Goal: Information Seeking & Learning: Learn about a topic

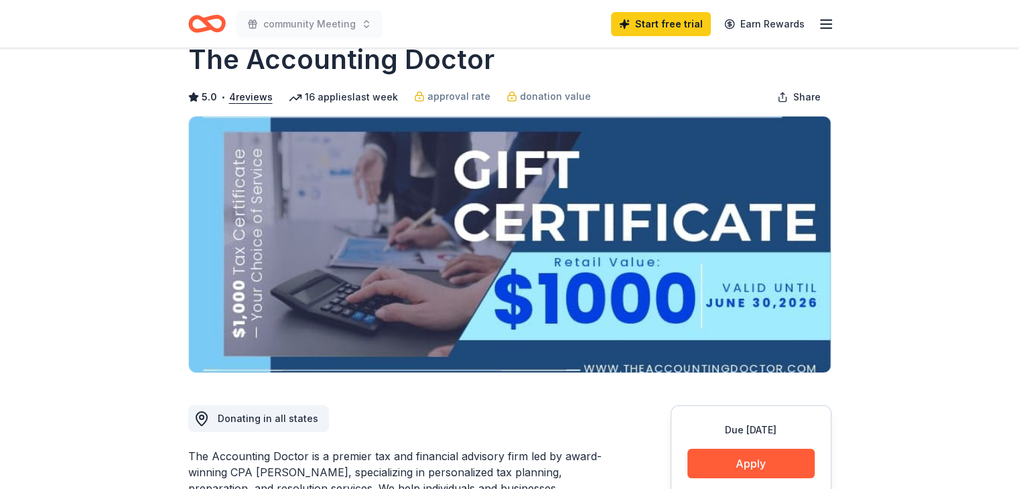
scroll to position [4, 0]
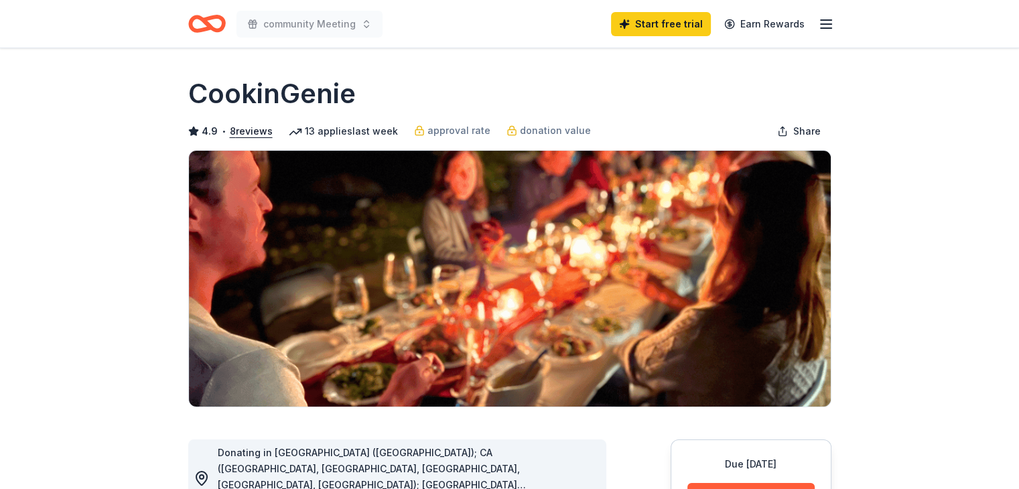
scroll to position [224, 0]
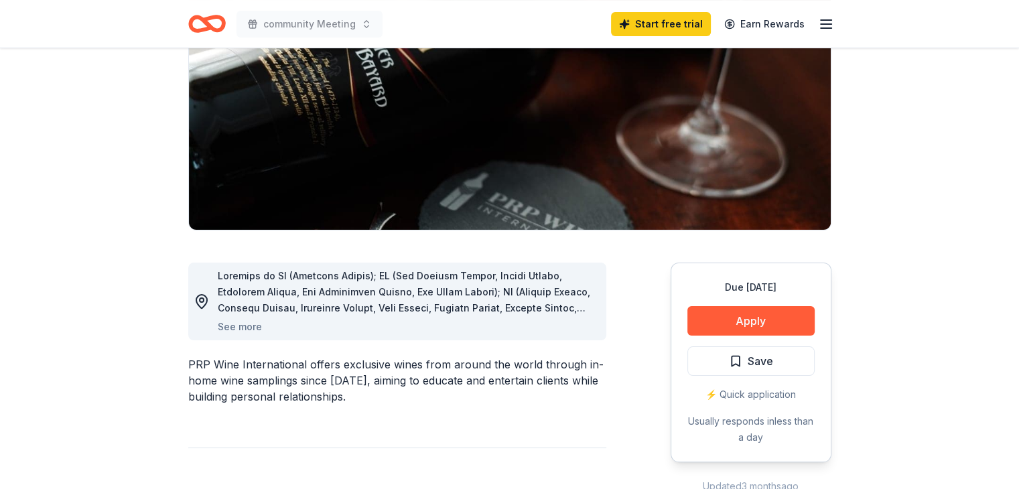
scroll to position [189, 0]
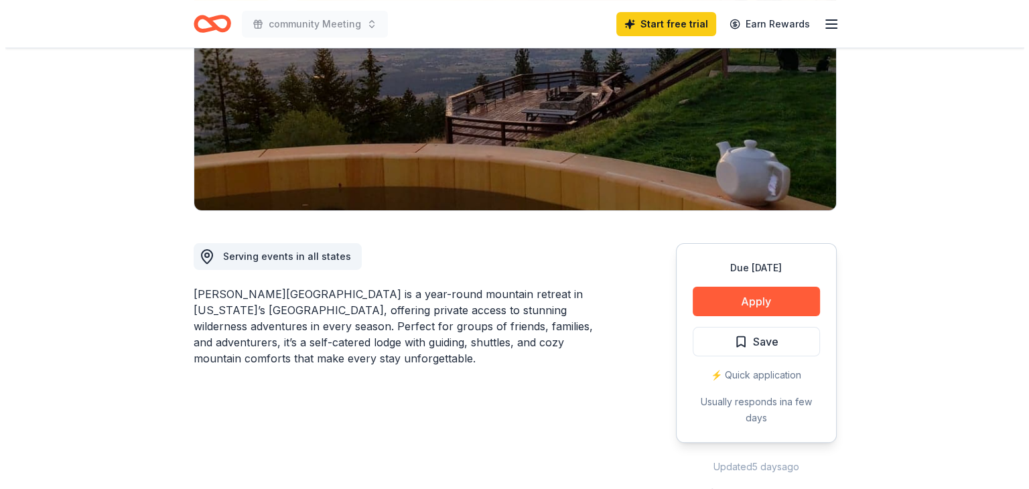
scroll to position [236, 0]
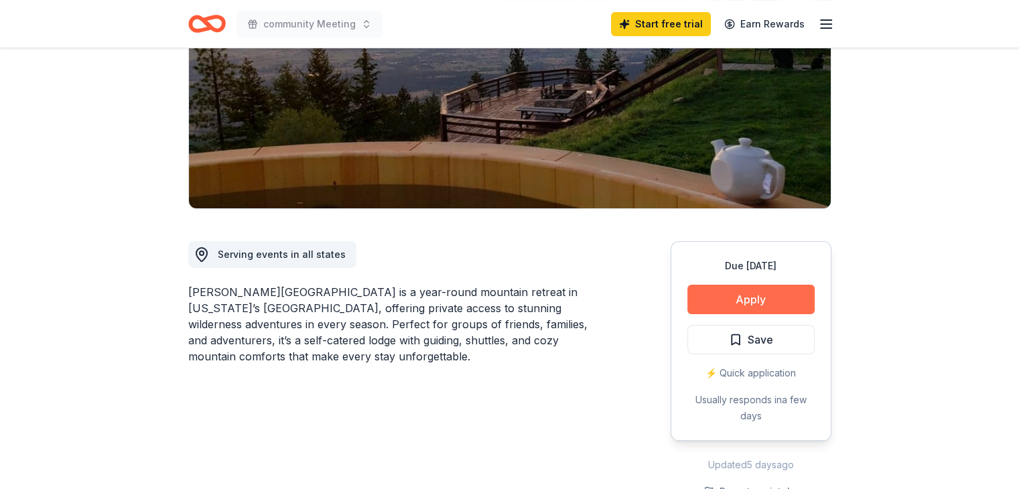
click at [734, 285] on button "Apply" at bounding box center [751, 299] width 127 height 29
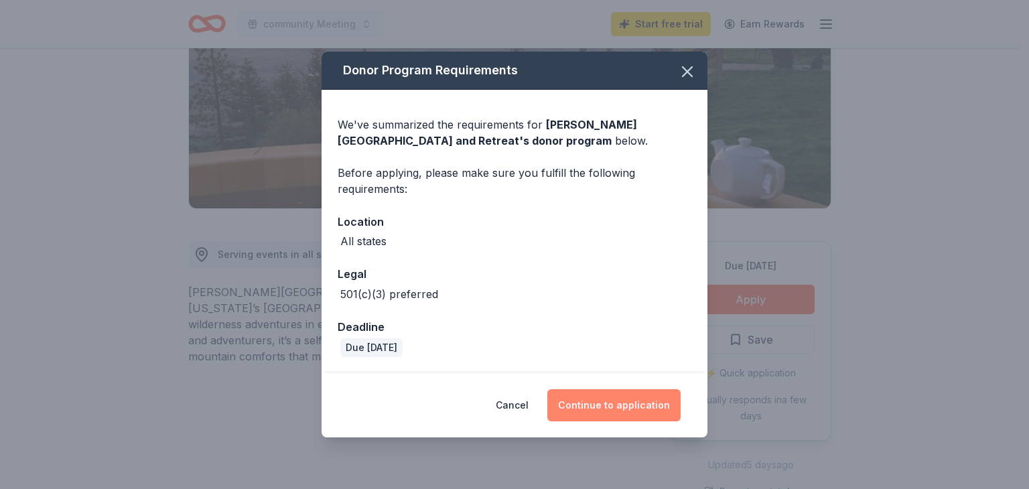
click at [595, 397] on button "Continue to application" at bounding box center [613, 405] width 133 height 32
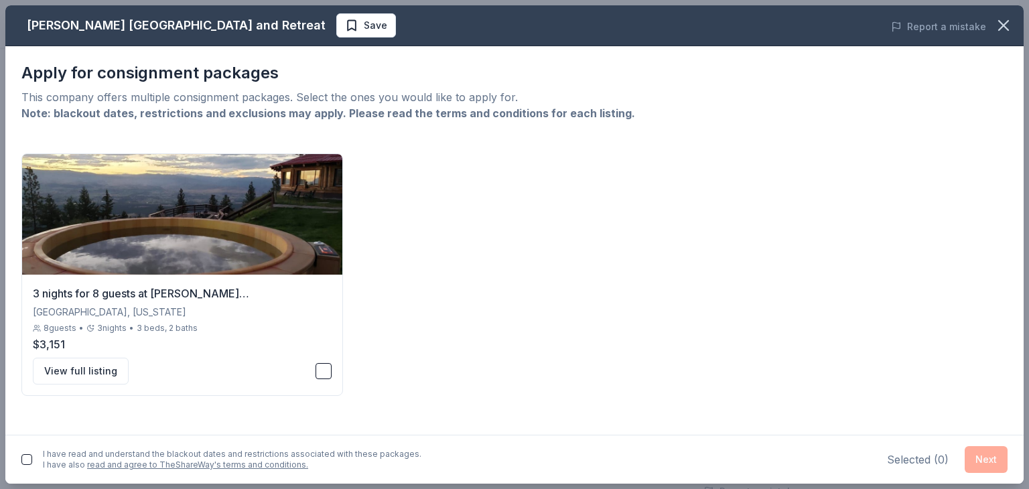
click at [879, 210] on div "3 nights for 8 guests at Downing Mountain Lodge Hamilton, Montana 8 guests • 3 …" at bounding box center [514, 274] width 986 height 243
click at [90, 369] on button "View full listing" at bounding box center [81, 371] width 96 height 27
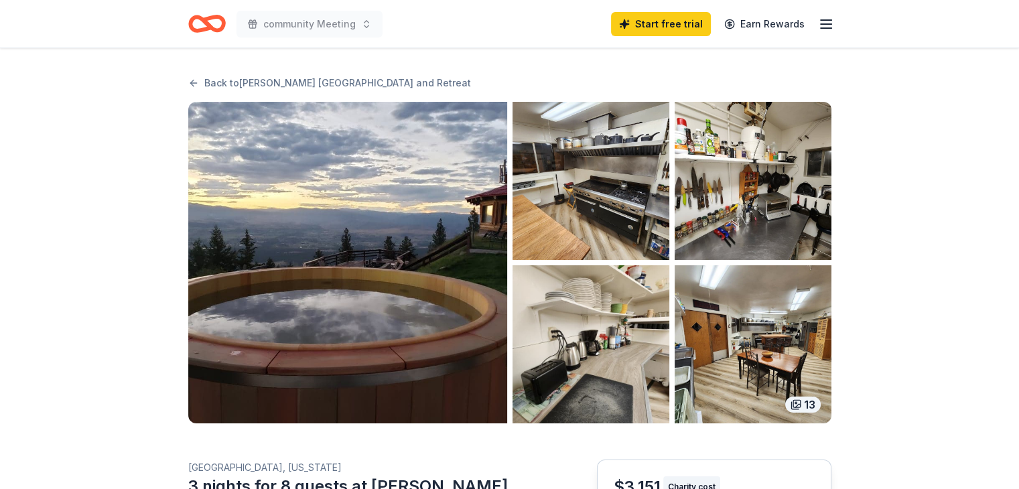
drag, startPoint x: 1018, startPoint y: 65, endPoint x: 1029, endPoint y: 121, distance: 56.6
click at [1019, 121] on html "community Meeting Start free trial Earn Rewards Back to [PERSON_NAME][GEOGRAPHI…" at bounding box center [509, 244] width 1019 height 489
drag, startPoint x: 1018, startPoint y: 113, endPoint x: 1029, endPoint y: 157, distance: 45.5
click at [1019, 157] on html "community Meeting Start free trial Earn Rewards Back to Downing Mountain Lodge …" at bounding box center [509, 244] width 1019 height 489
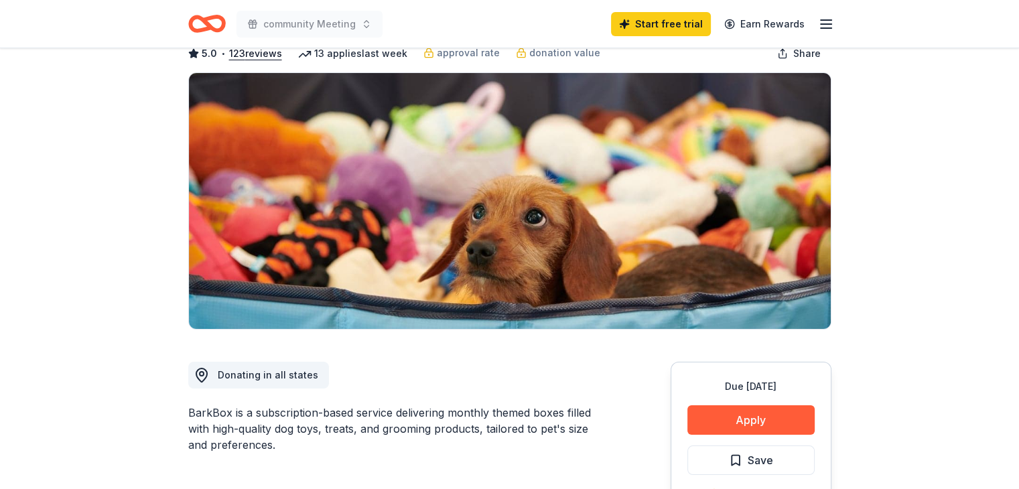
scroll to position [72, 0]
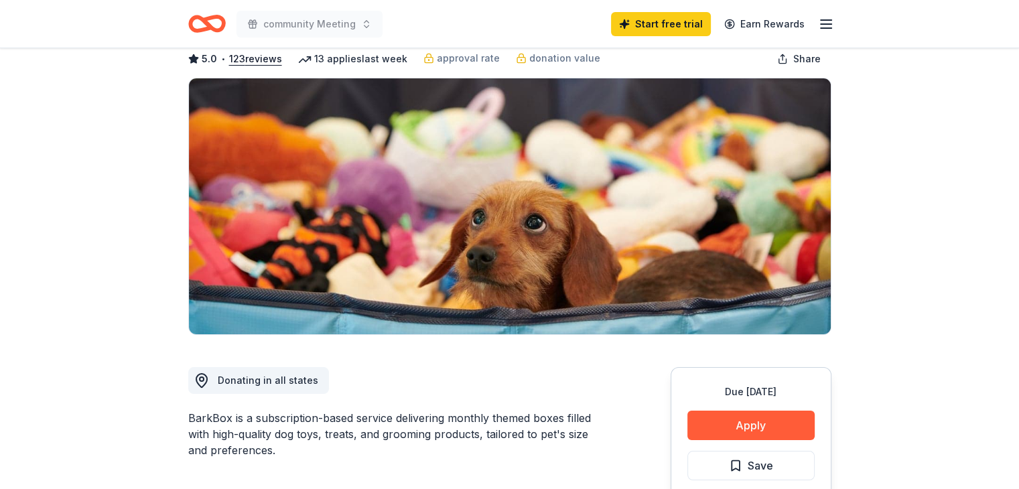
drag, startPoint x: 1015, startPoint y: 78, endPoint x: 1025, endPoint y: 107, distance: 29.9
click at [1019, 107] on html "community Meeting Start free trial Earn Rewards Due [DATE] Share BarkBox 5.0 • …" at bounding box center [509, 172] width 1019 height 489
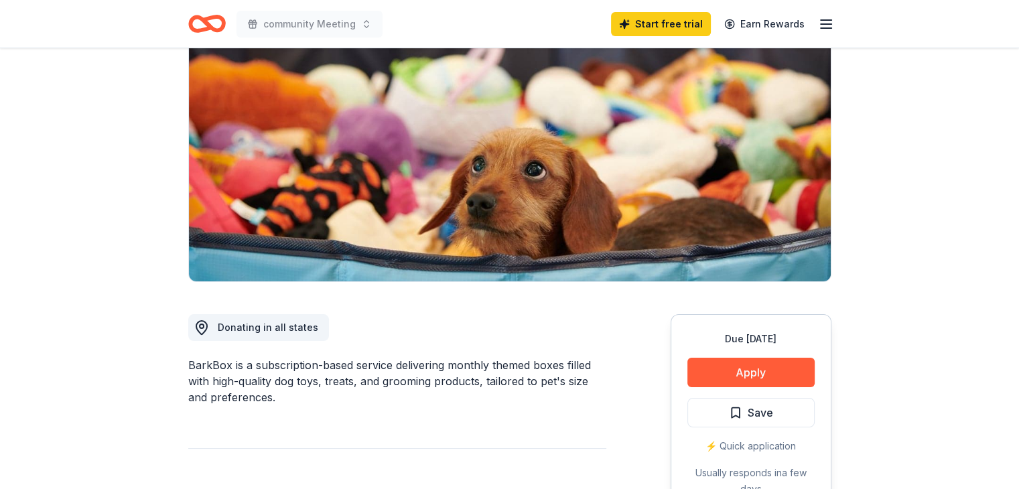
scroll to position [0, 0]
